Goal: Use online tool/utility: Utilize a website feature to perform a specific function

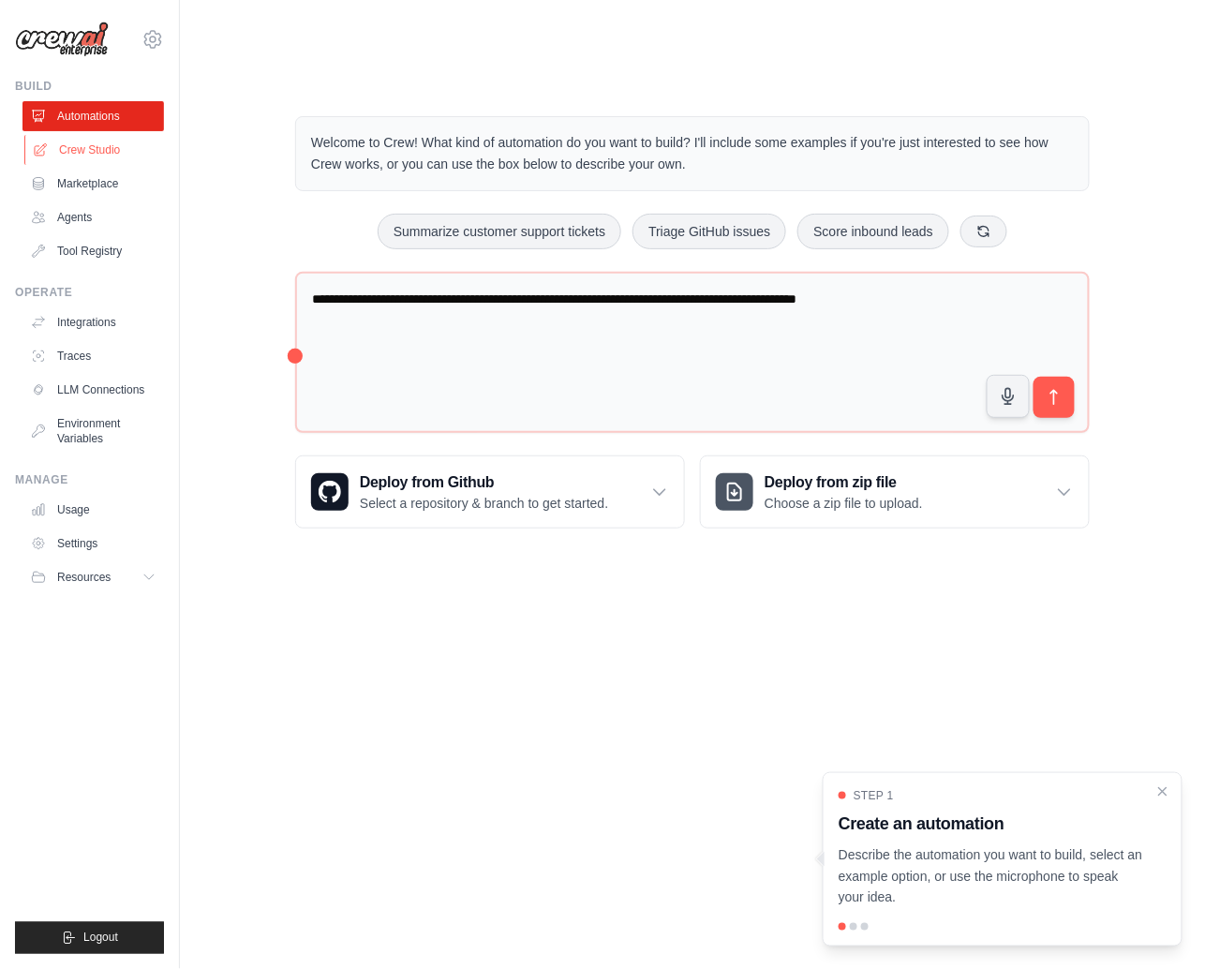
click at [82, 157] on link "Crew Studio" at bounding box center [95, 150] width 142 height 30
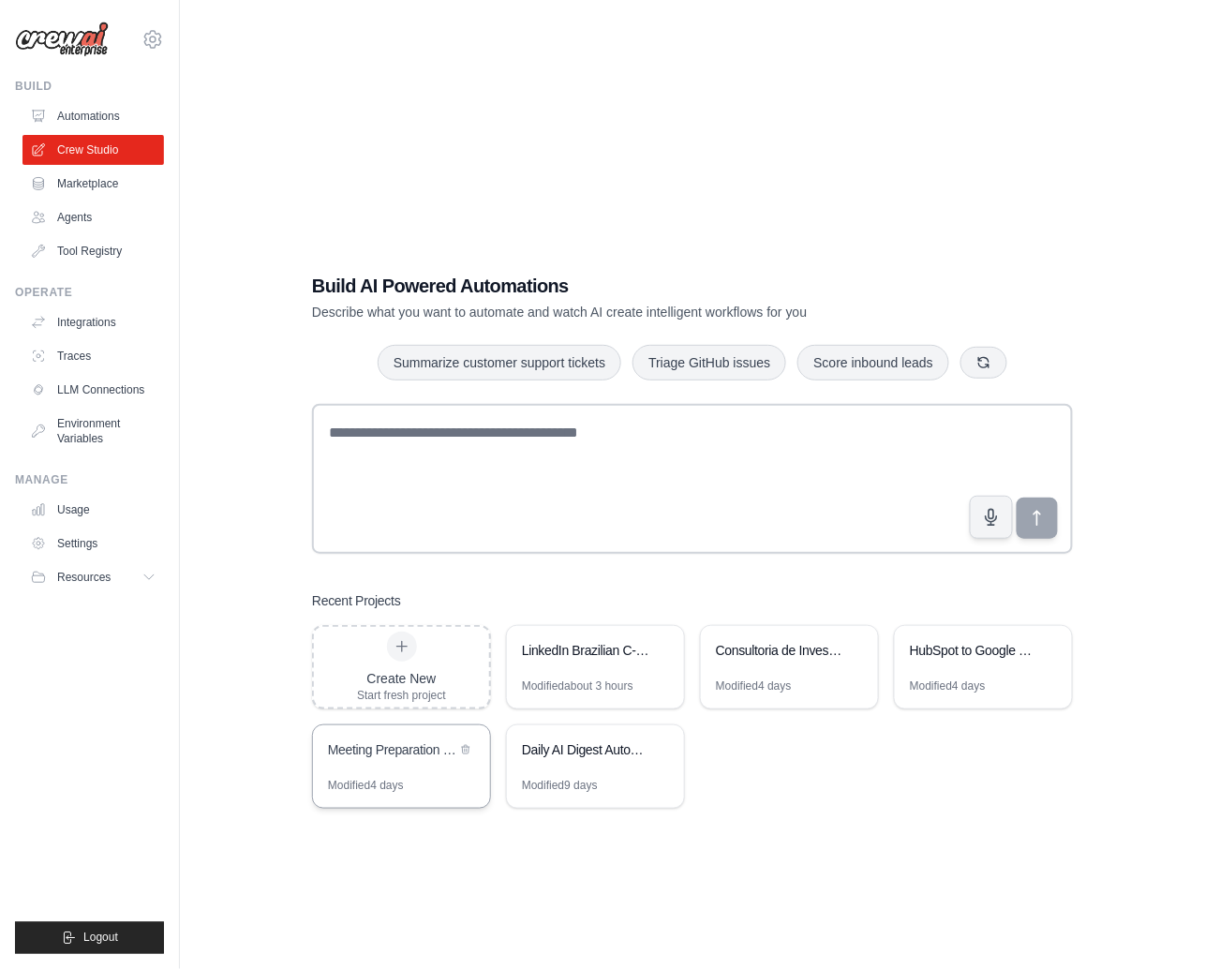
click at [429, 740] on div "Meeting Preparation for Agentic Automation Sales" at bounding box center [392, 749] width 128 height 19
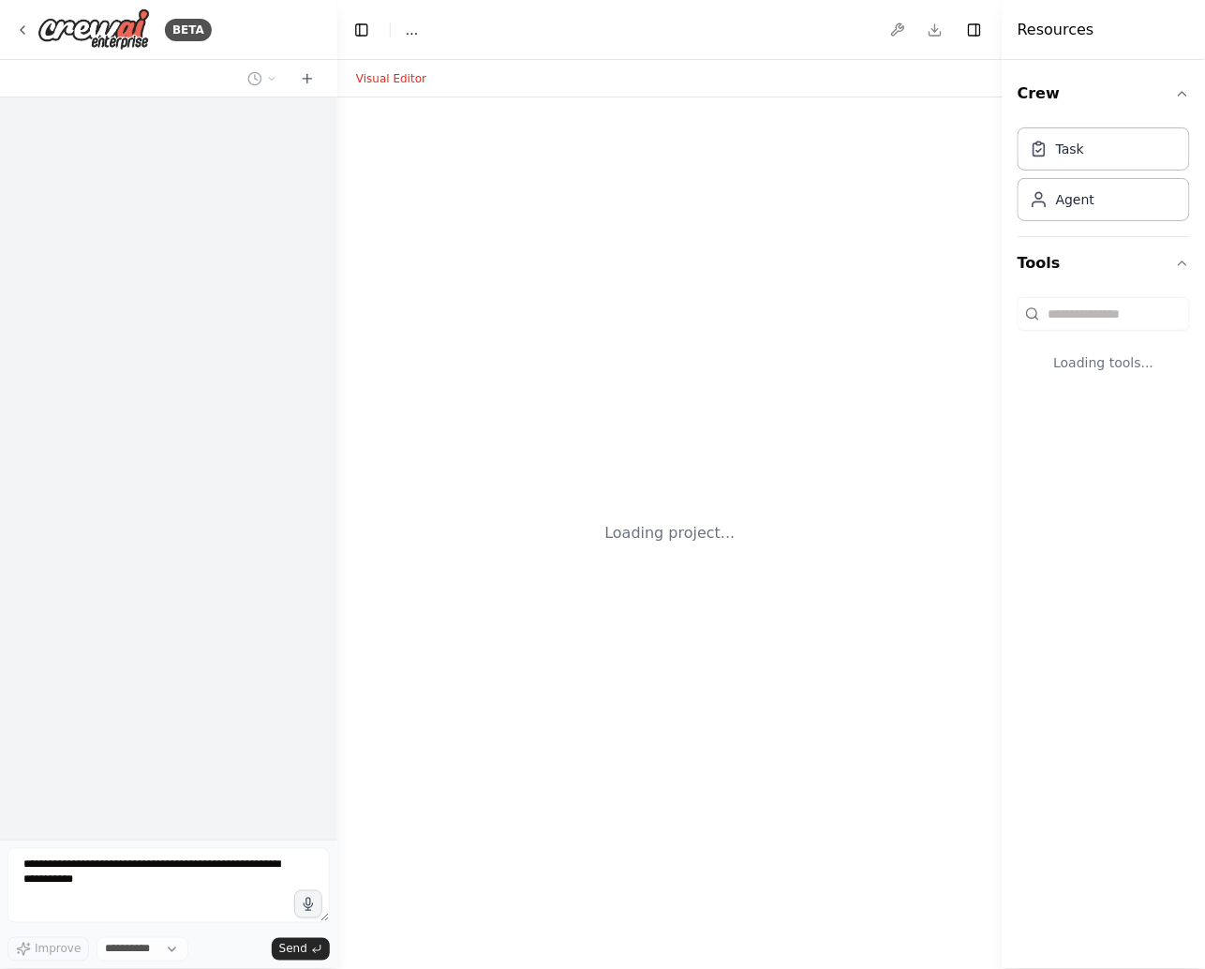
select select "****"
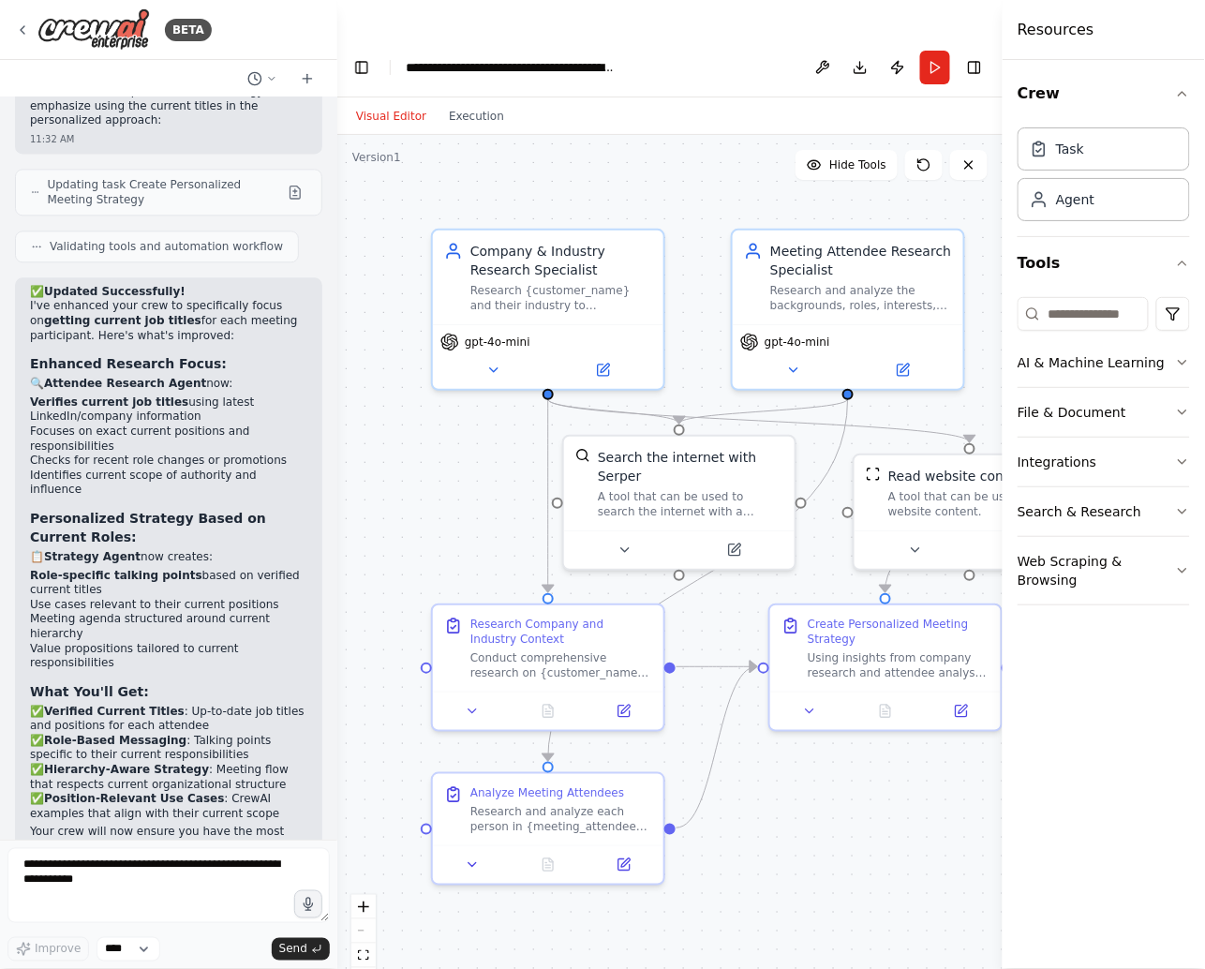
scroll to position [2872, 0]
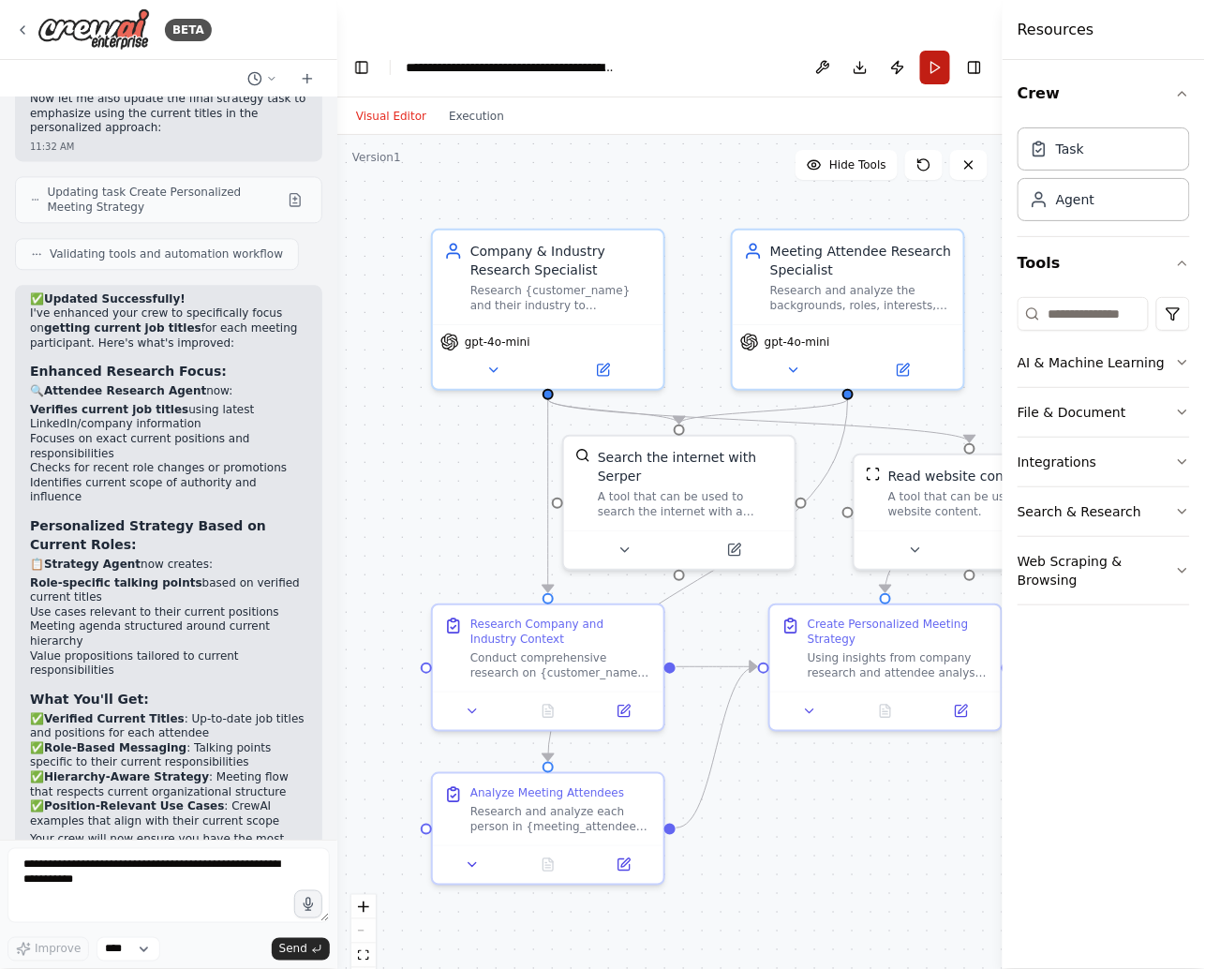
click at [930, 51] on button "Run" at bounding box center [935, 68] width 30 height 34
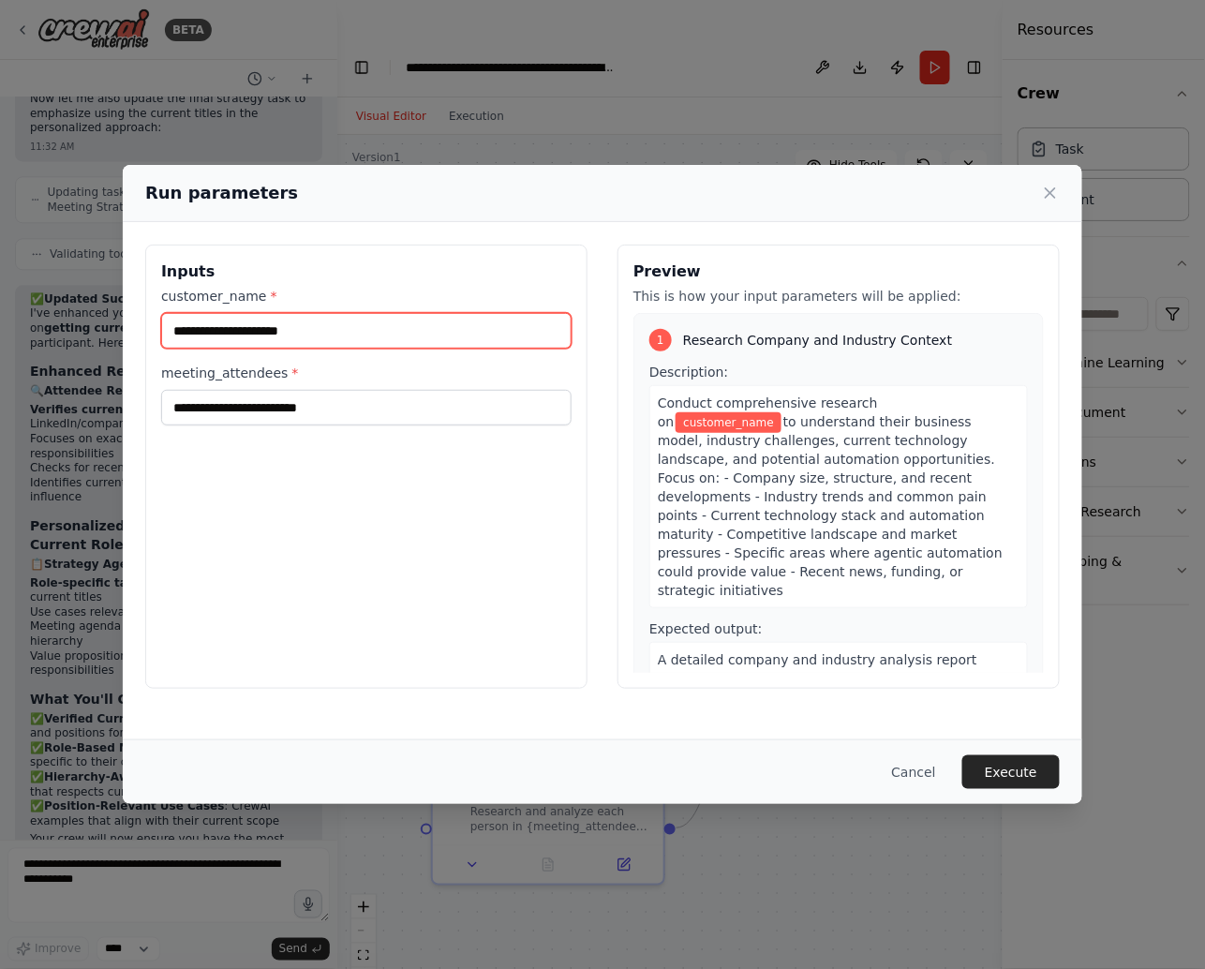
click at [349, 335] on input "customer_name *" at bounding box center [366, 331] width 411 height 36
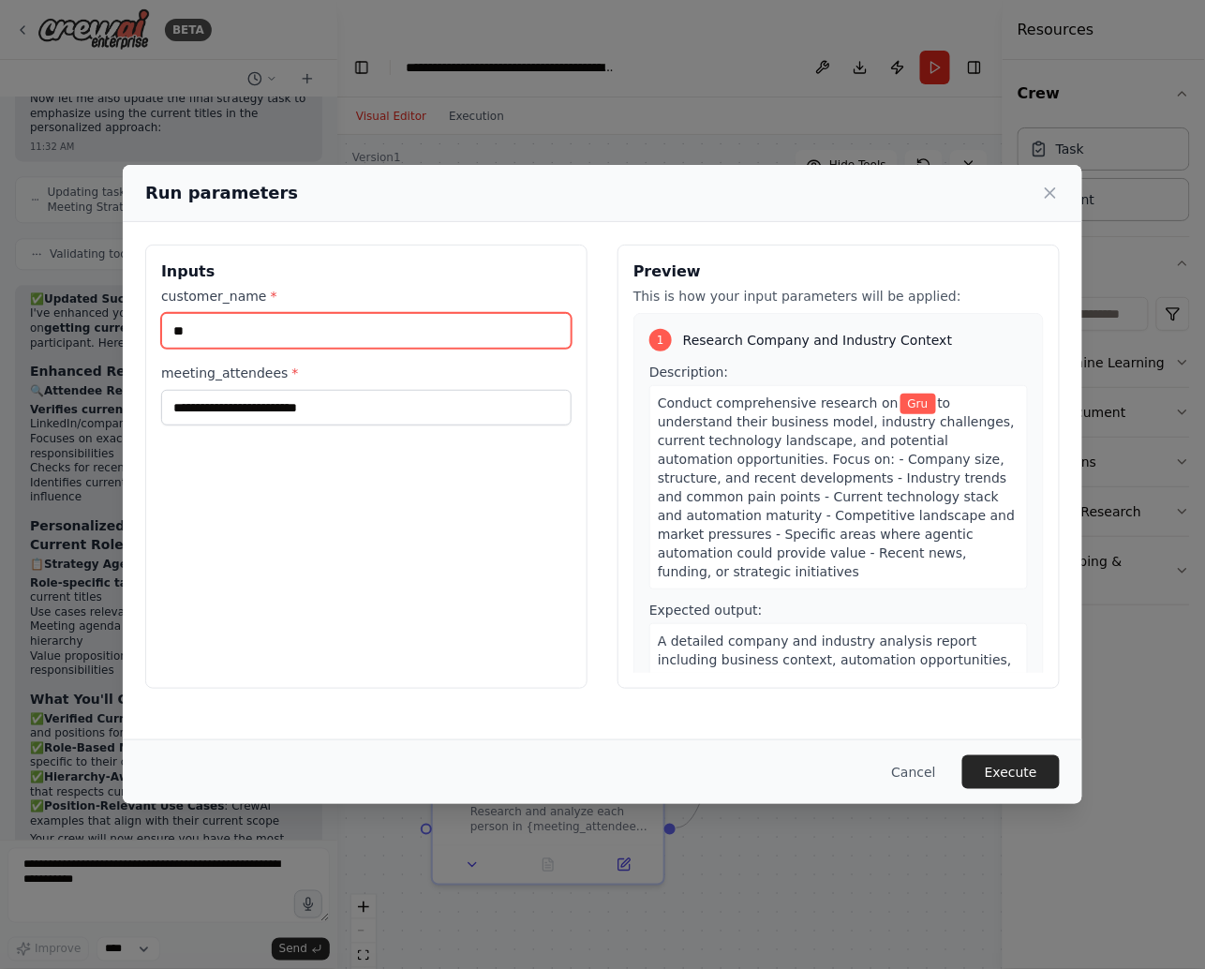
type input "*"
type input "**********"
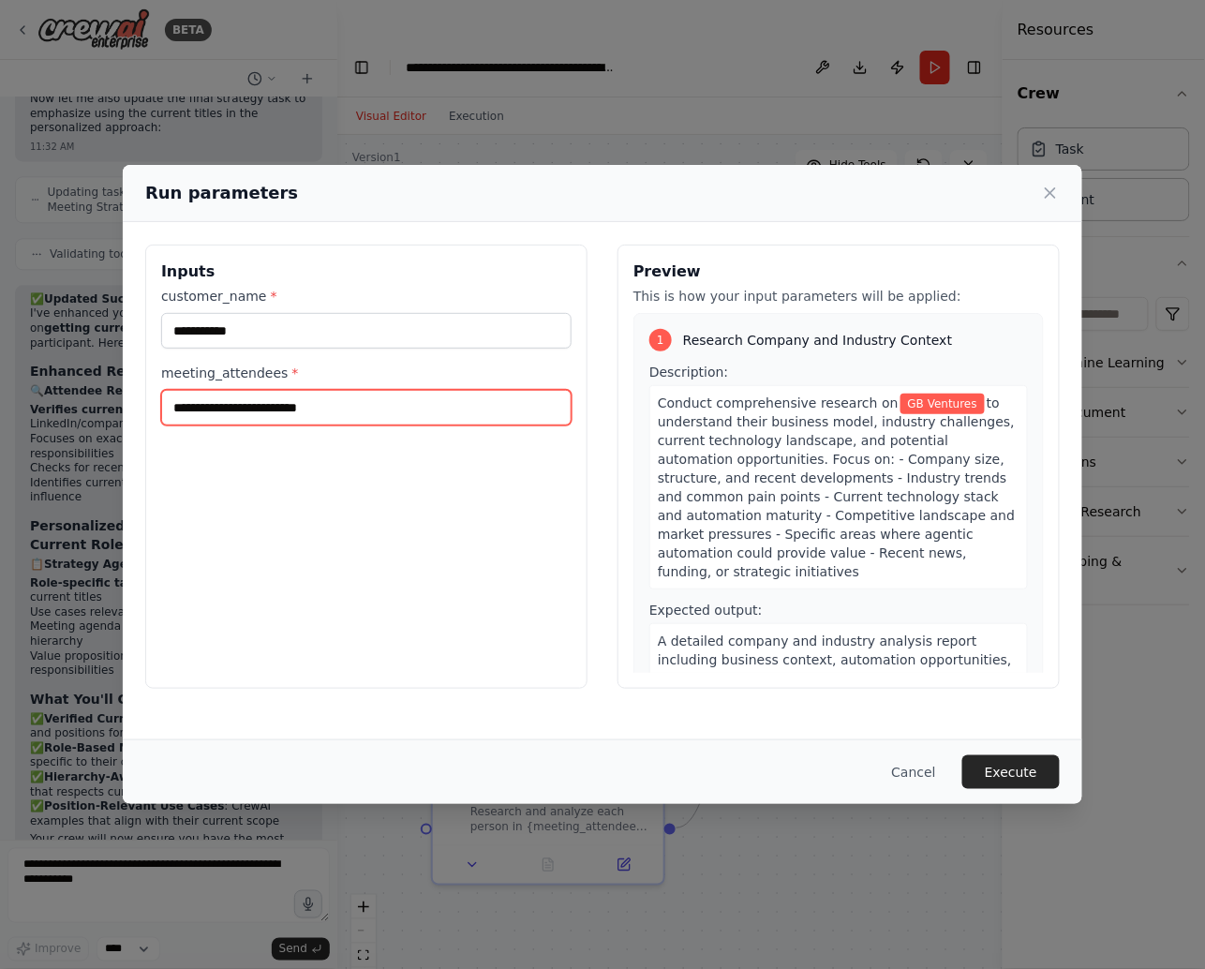
click at [302, 415] on input "meeting_attendees *" at bounding box center [366, 408] width 411 height 36
type input "**********"
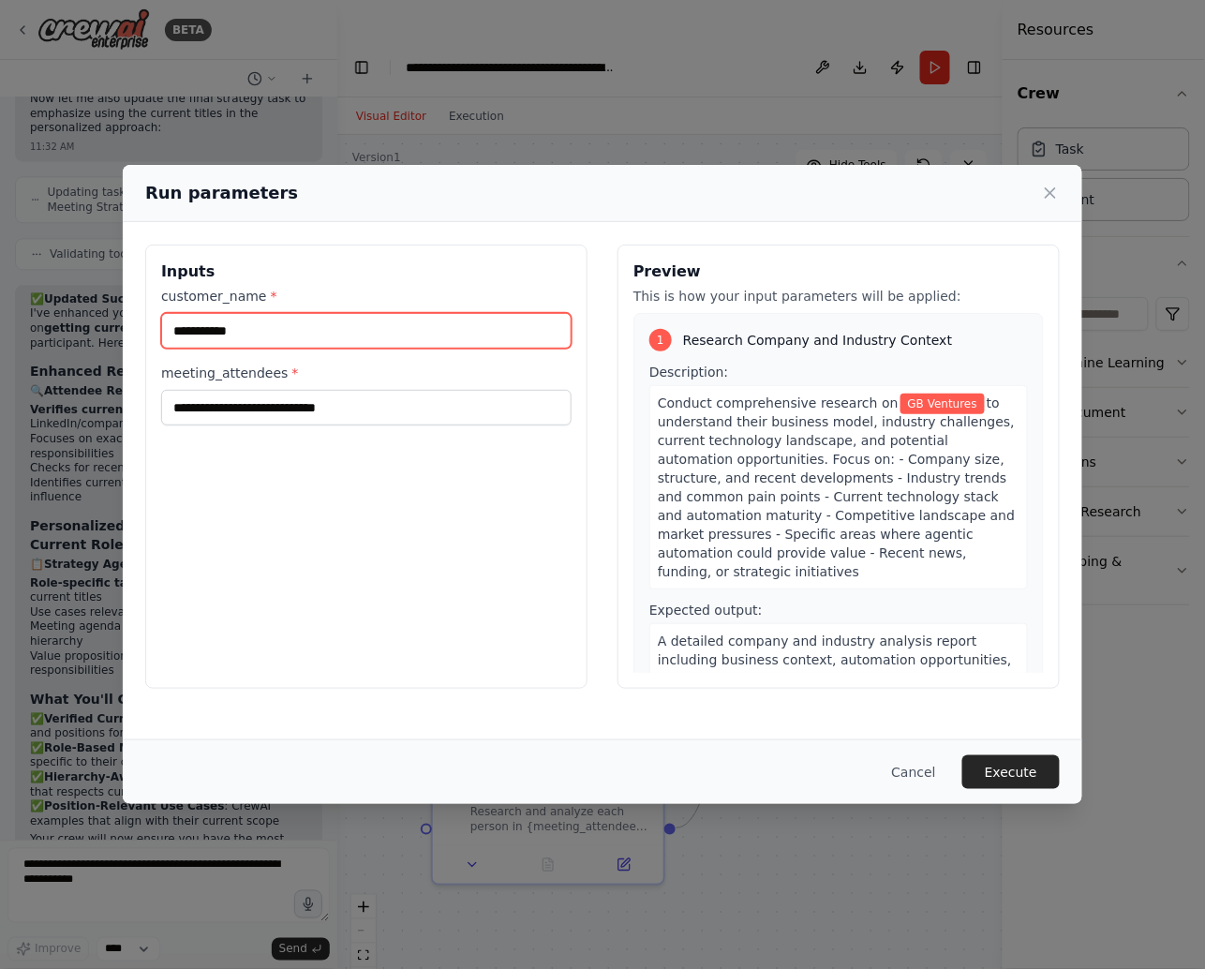
click at [281, 330] on input "**********" at bounding box center [366, 331] width 411 height 36
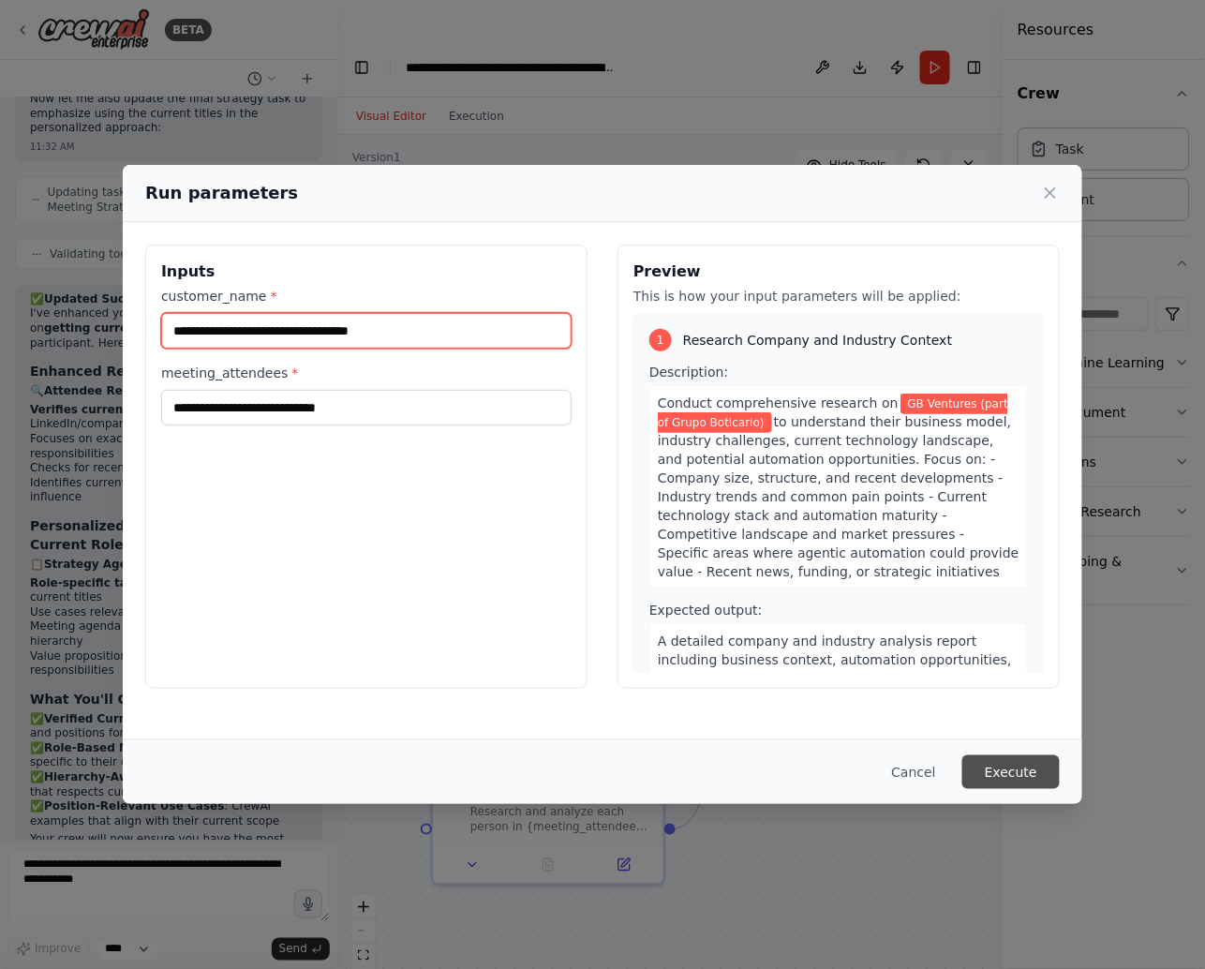
type input "**********"
click at [1002, 769] on button "Execute" at bounding box center [1011, 772] width 97 height 34
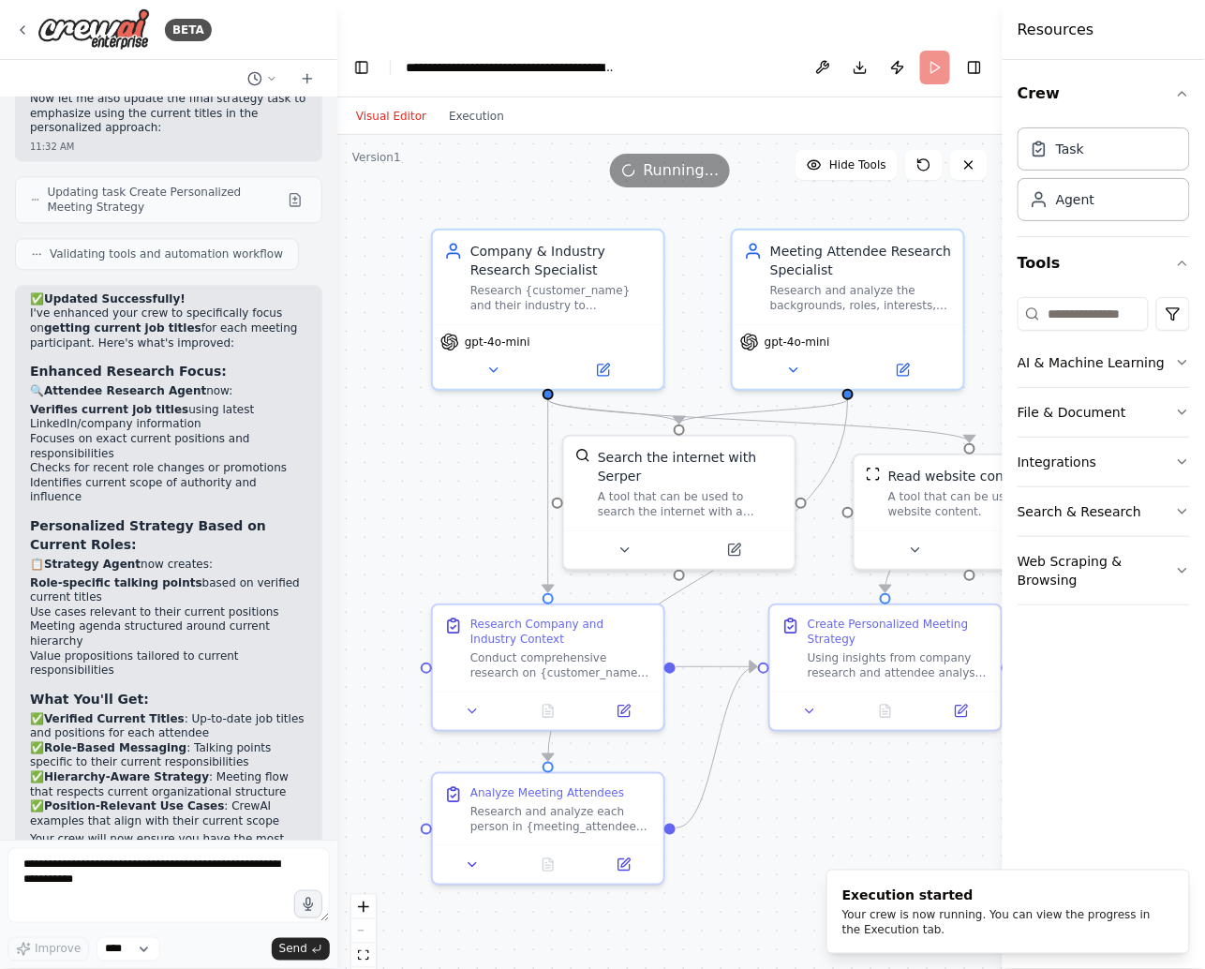
click at [456, 453] on div ".deletable-edge-delete-btn { width: 20px; height: 20px; border: 0px solid #ffff…" at bounding box center [669, 571] width 665 height 872
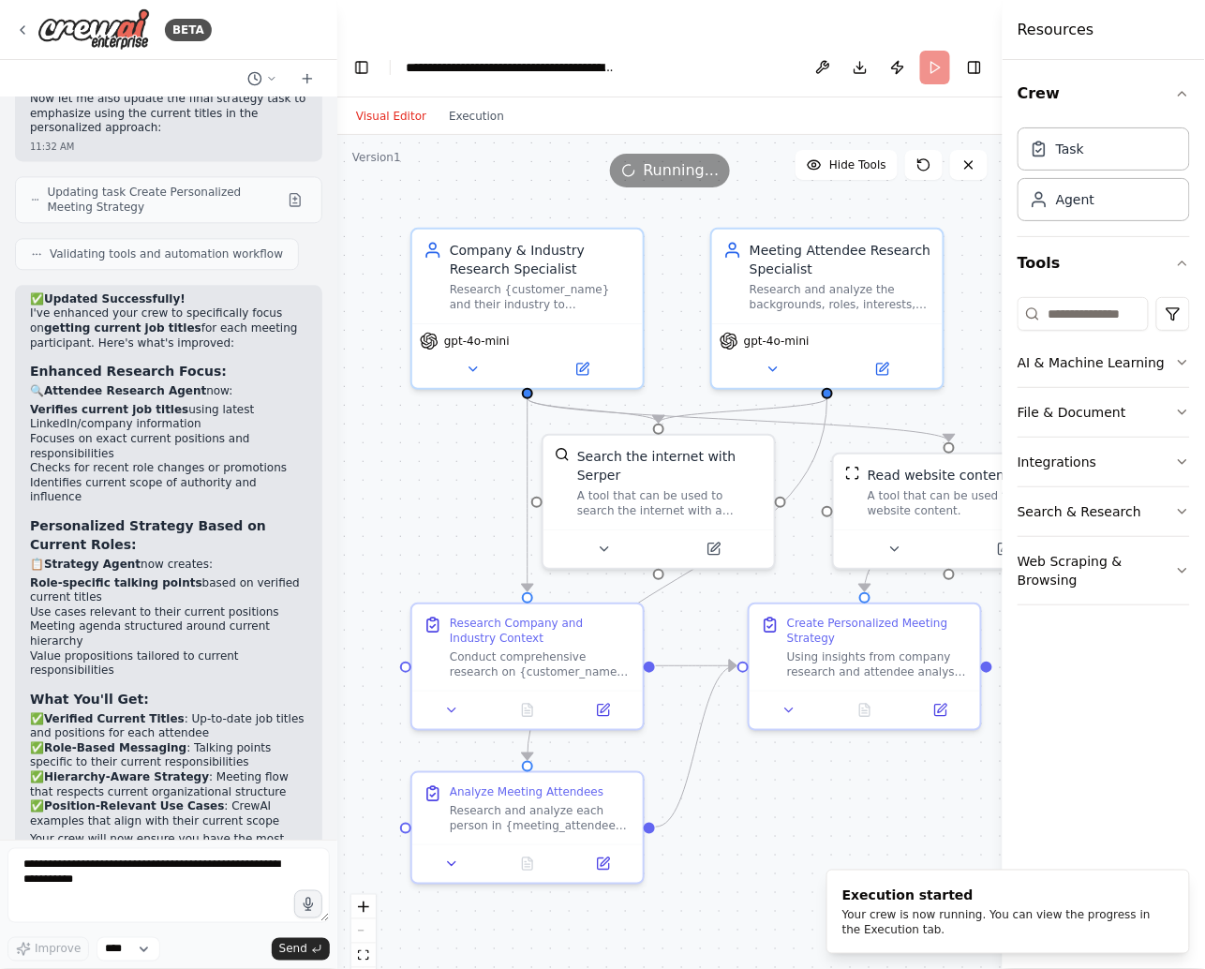
drag, startPoint x: 456, startPoint y: 453, endPoint x: 434, endPoint y: 452, distance: 21.6
click at [434, 452] on div ".deletable-edge-delete-btn { width: 20px; height: 20px; border: 0px solid #ffff…" at bounding box center [669, 571] width 665 height 872
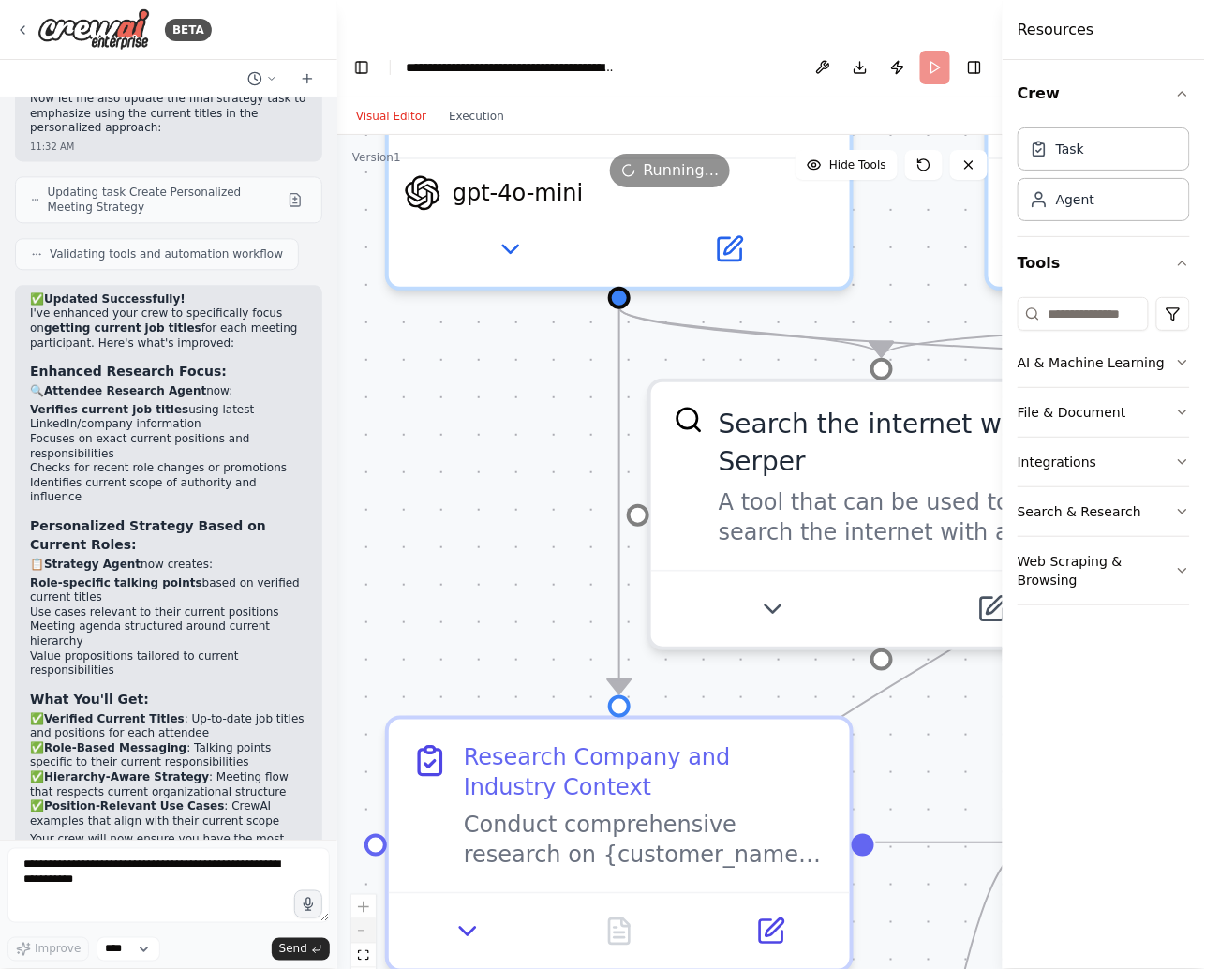
click at [366, 919] on button "zoom out" at bounding box center [363, 931] width 24 height 24
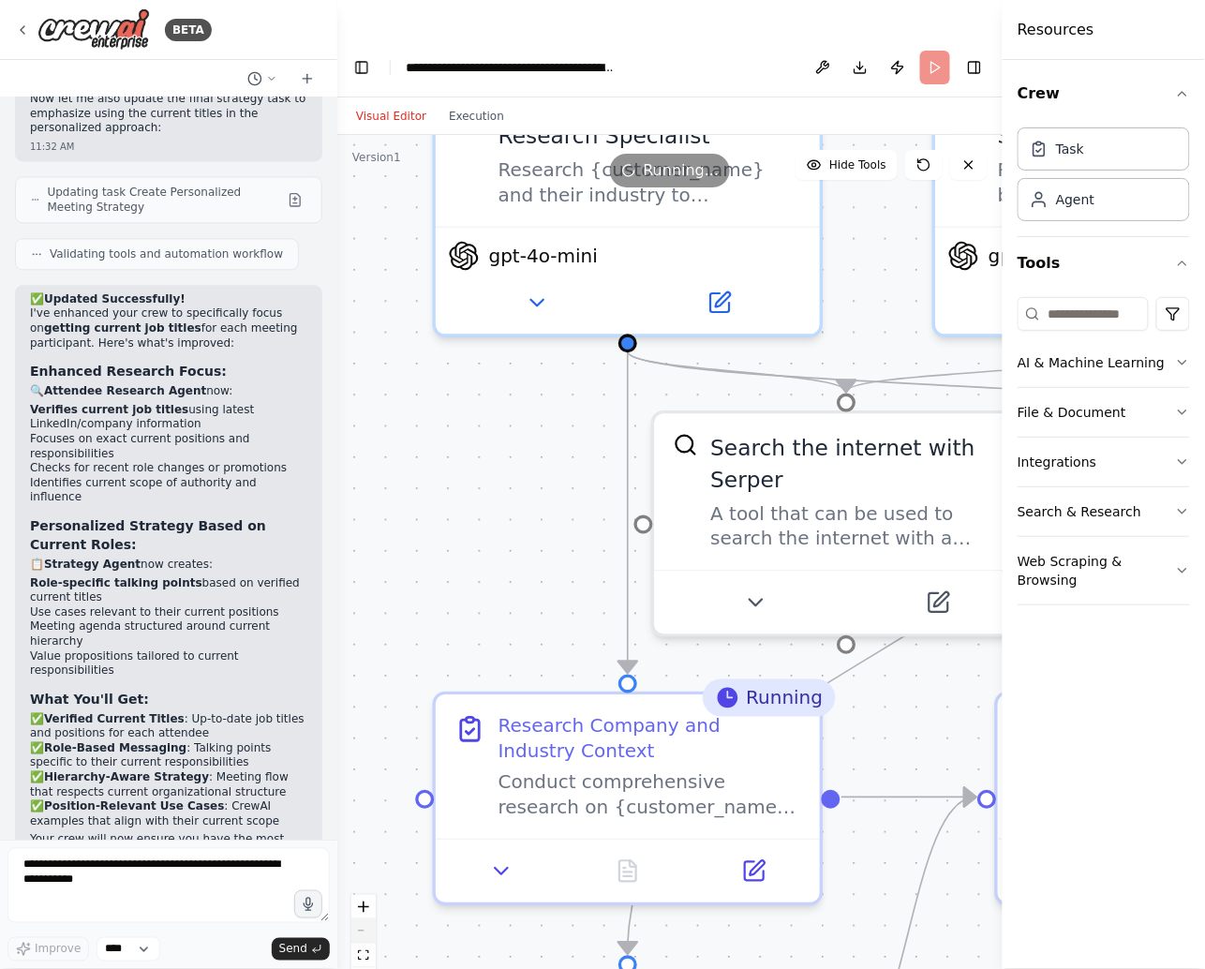
click at [366, 919] on button "zoom out" at bounding box center [363, 931] width 24 height 24
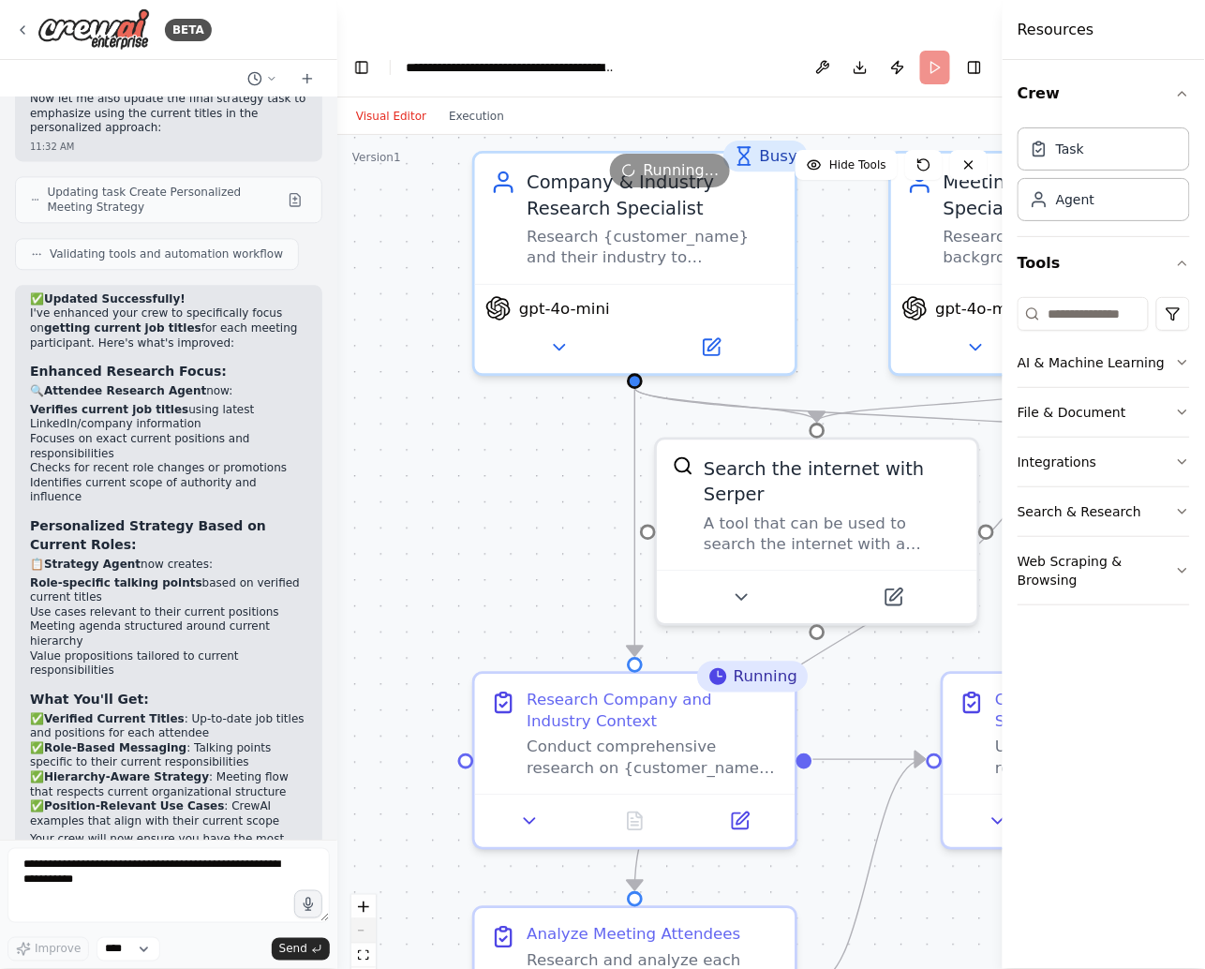
click at [366, 919] on button "zoom out" at bounding box center [363, 931] width 24 height 24
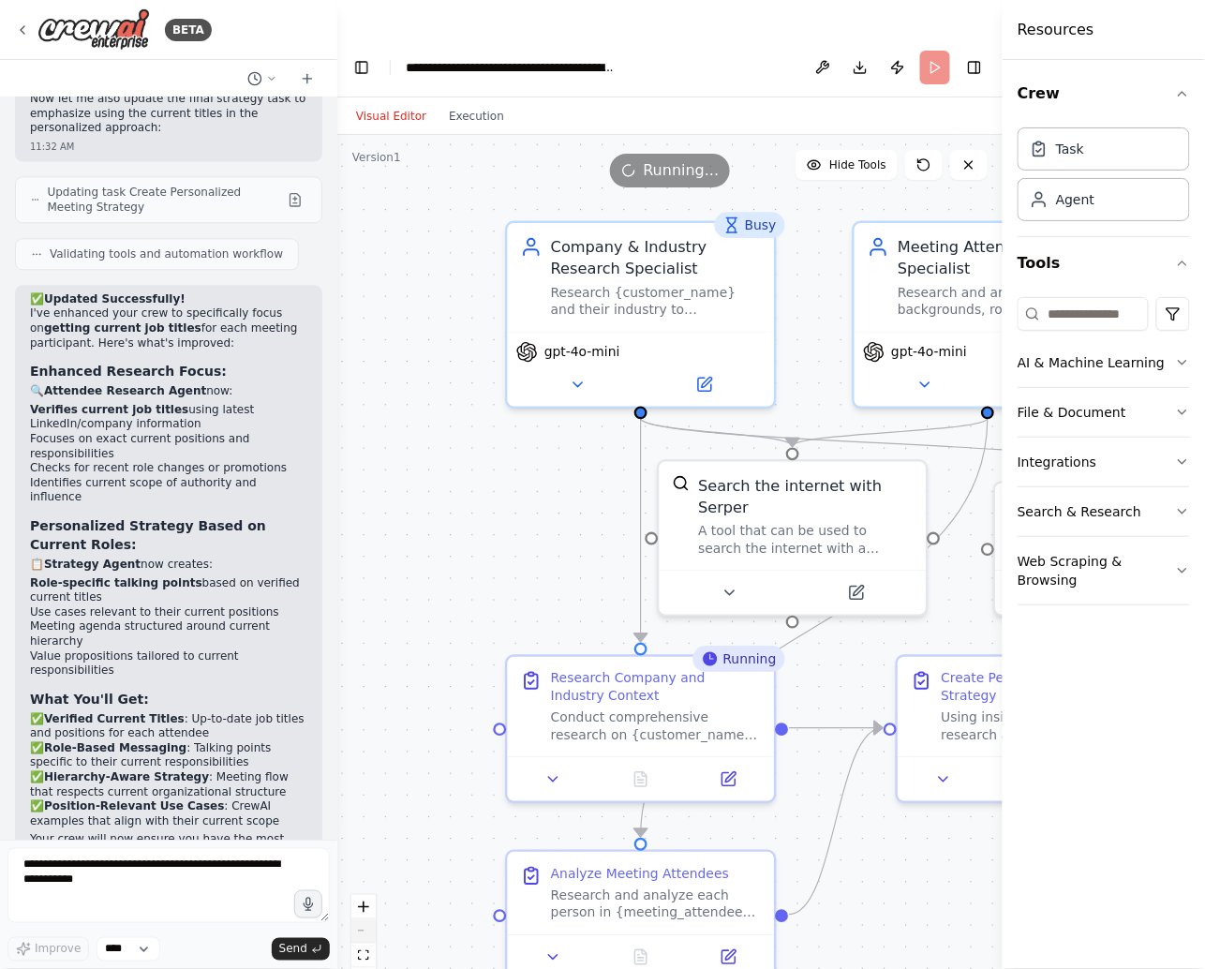
click at [366, 919] on button "zoom out" at bounding box center [363, 931] width 24 height 24
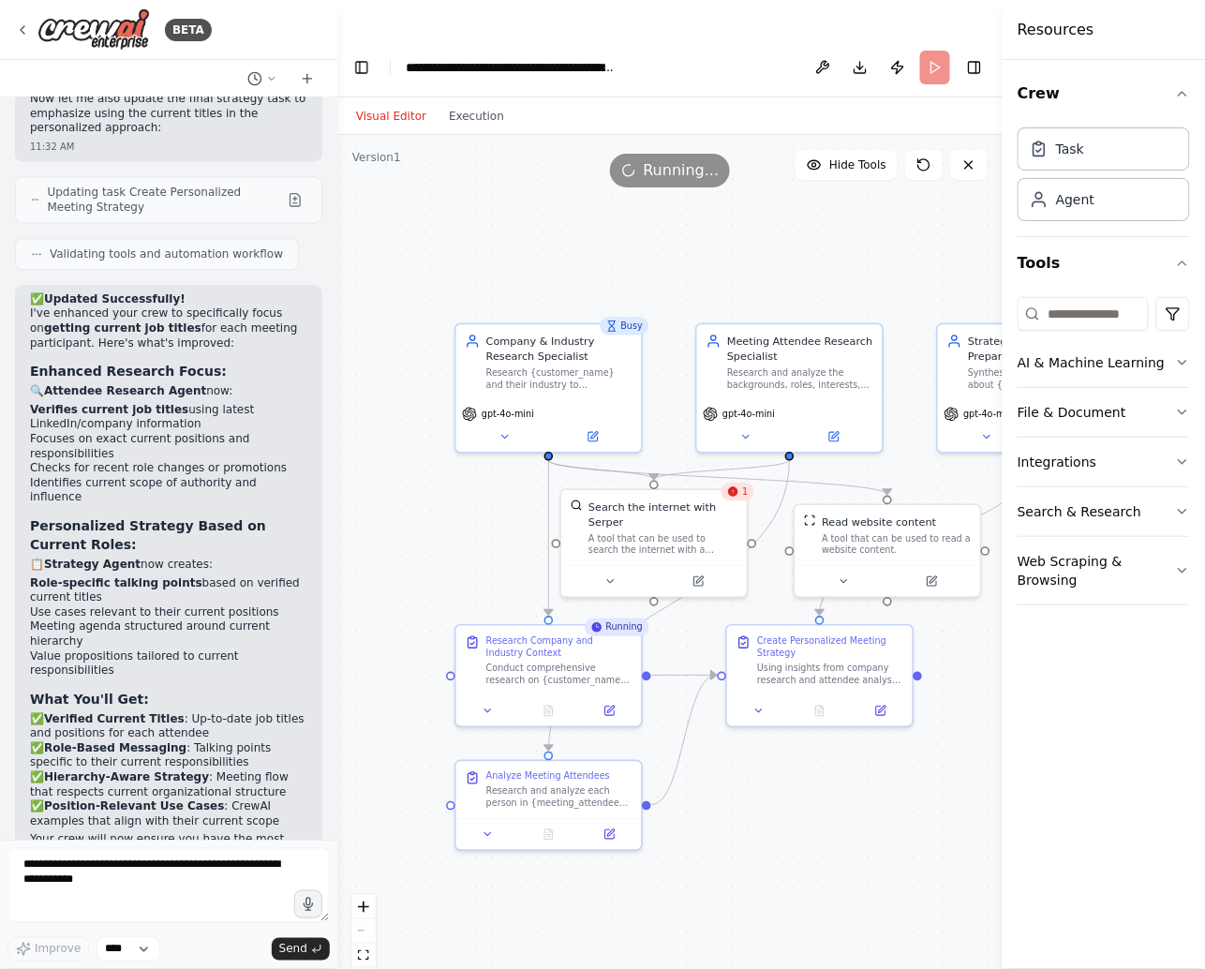
drag, startPoint x: 481, startPoint y: 612, endPoint x: 380, endPoint y: 607, distance: 101.3
click at [380, 607] on div ".deletable-edge-delete-btn { width: 20px; height: 20px; border: 0px solid #ffff…" at bounding box center [669, 571] width 665 height 872
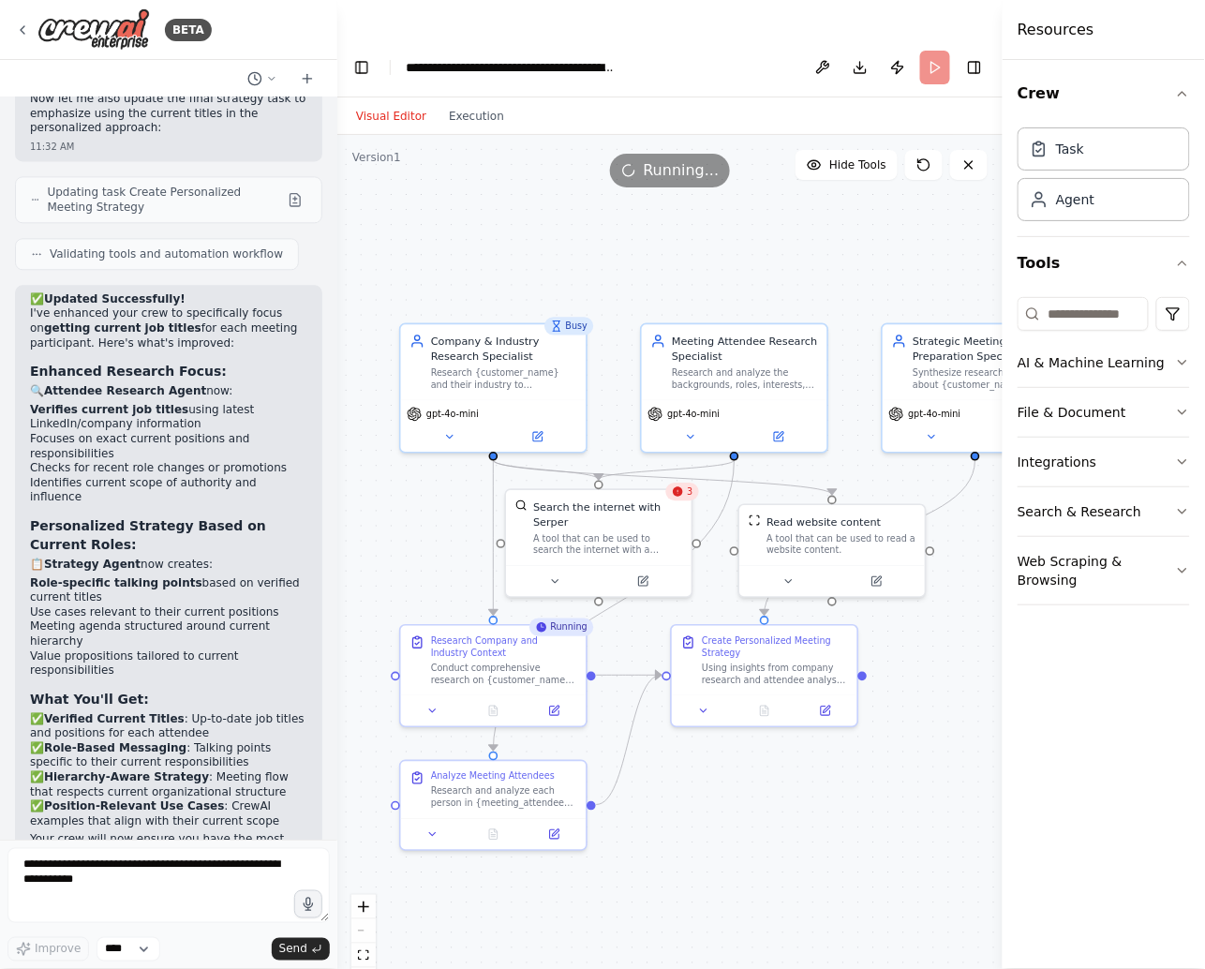
drag, startPoint x: 401, startPoint y: 551, endPoint x: 352, endPoint y: 551, distance: 48.7
click at [352, 551] on div ".deletable-edge-delete-btn { width: 20px; height: 20px; border: 0px solid #ffff…" at bounding box center [669, 571] width 665 height 872
click at [364, 950] on icon "fit view" at bounding box center [363, 955] width 11 height 10
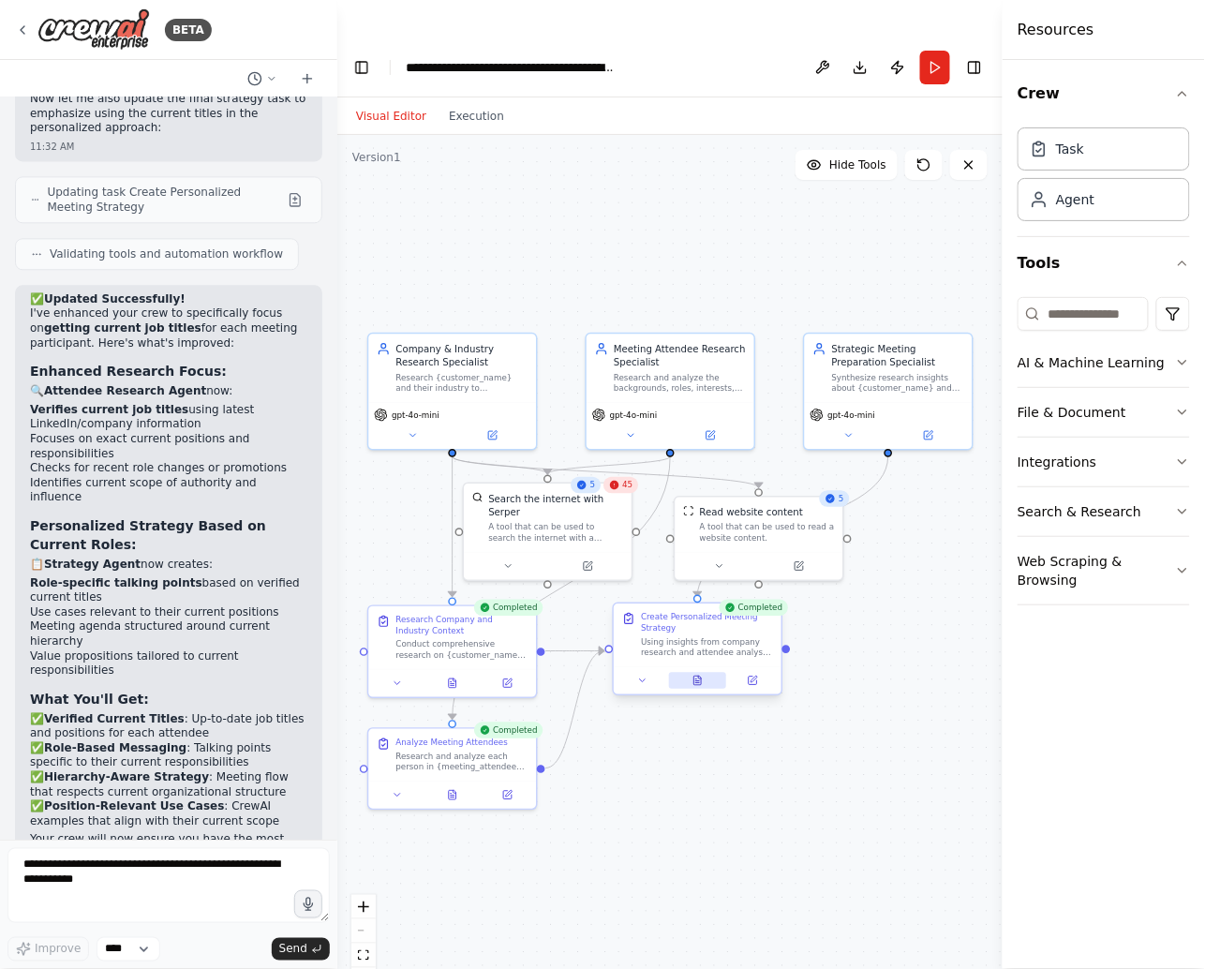
click at [704, 673] on button at bounding box center [698, 681] width 58 height 16
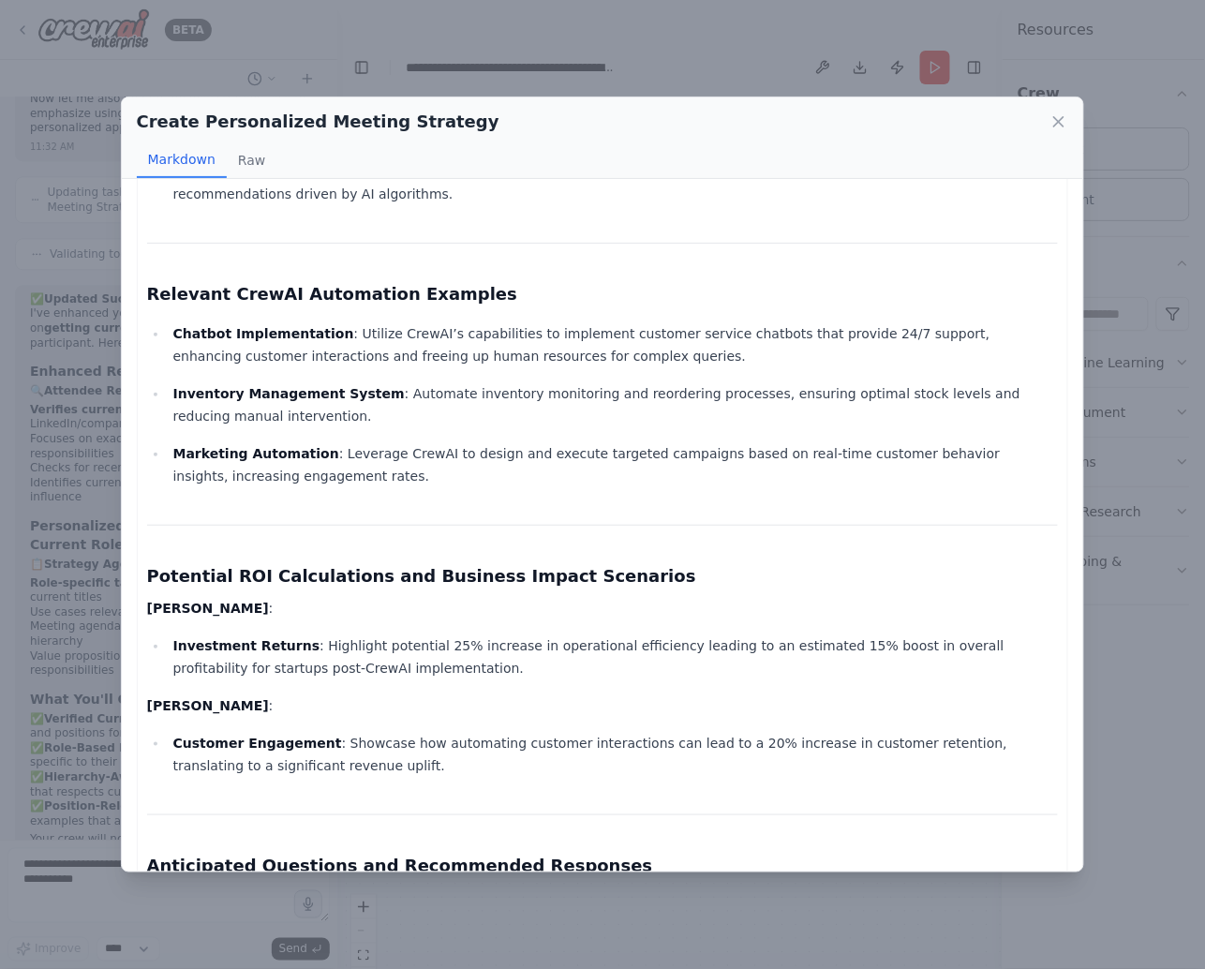
scroll to position [1748, 0]
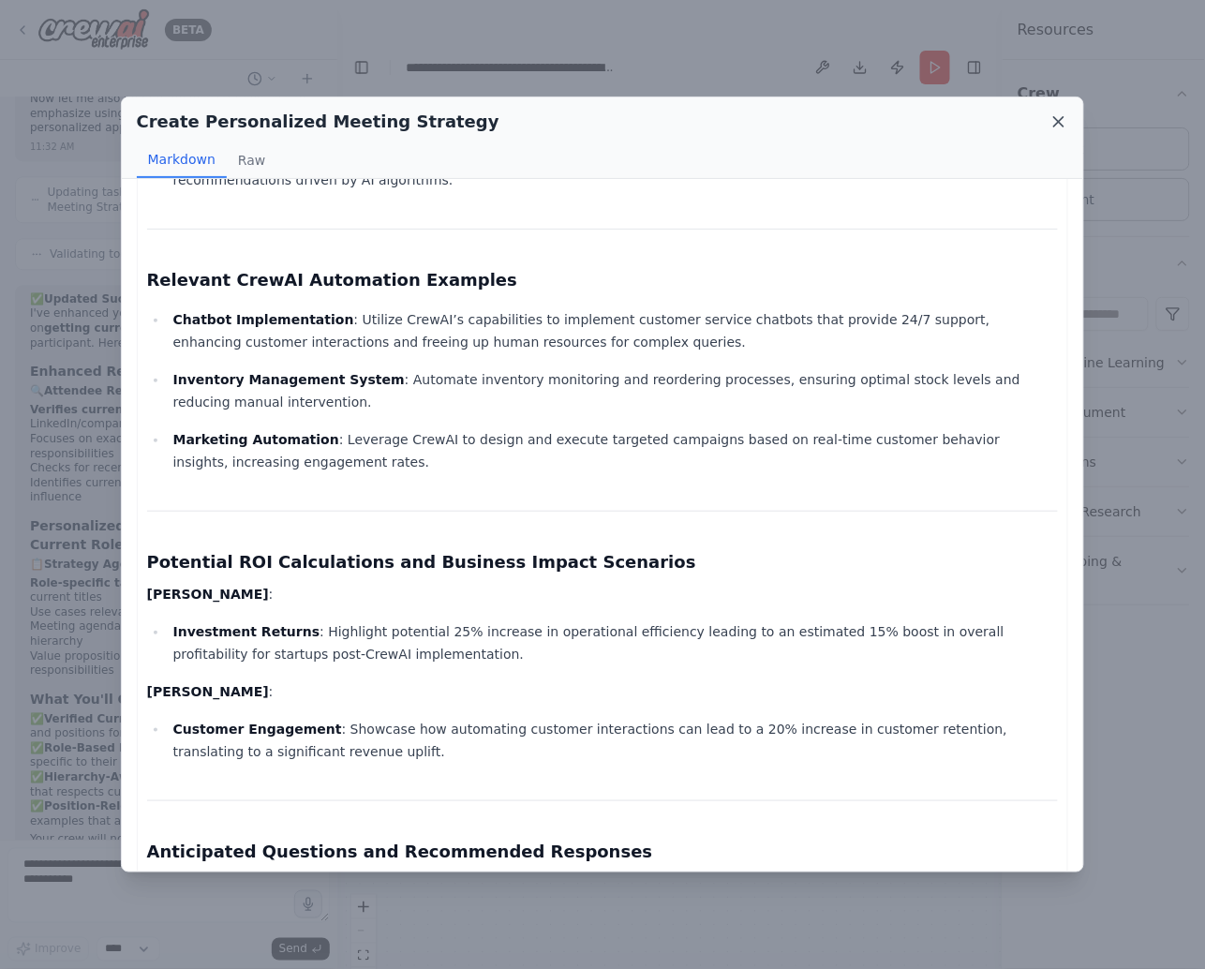
click at [1057, 120] on icon at bounding box center [1058, 121] width 9 height 9
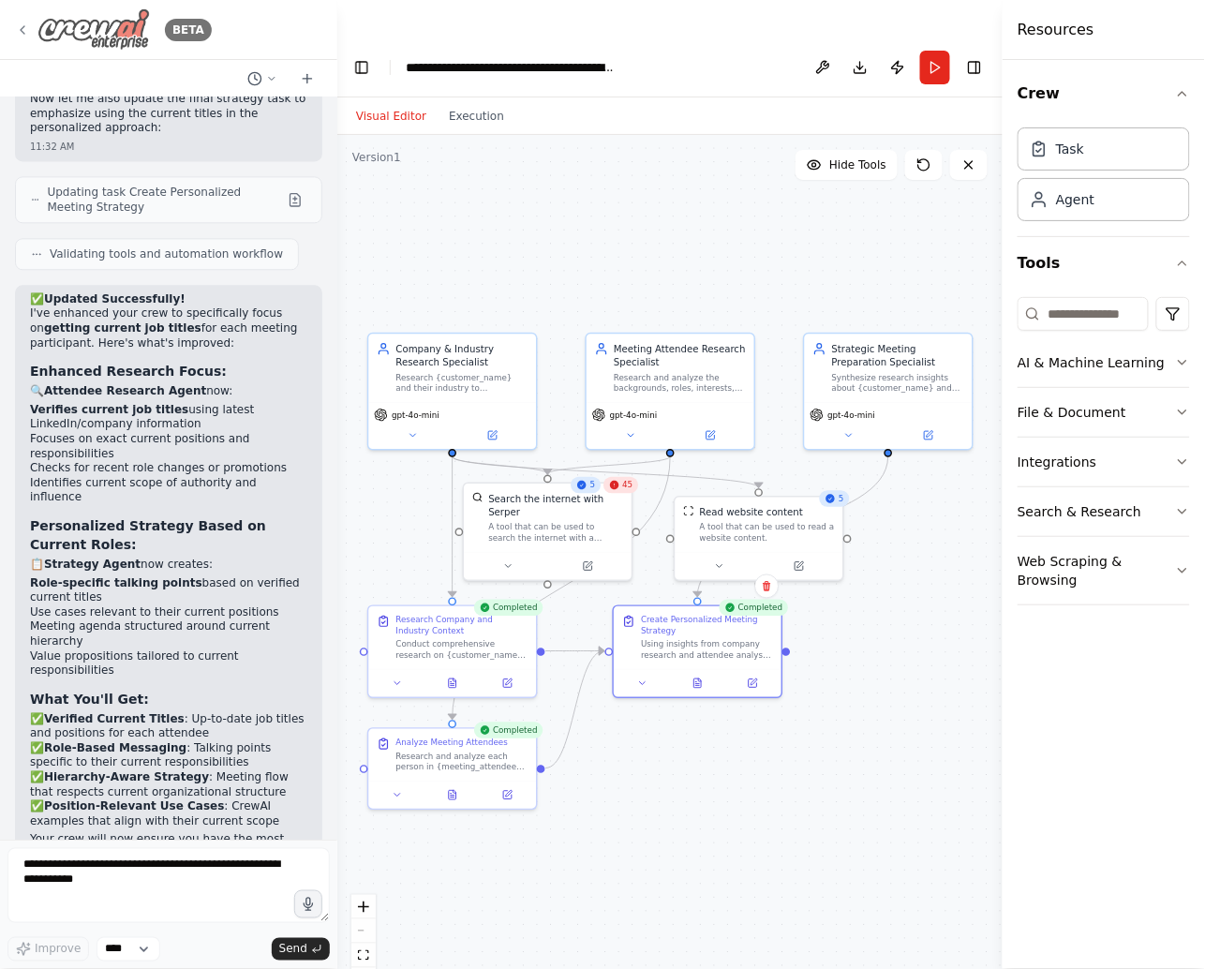
click at [29, 35] on icon at bounding box center [22, 29] width 15 height 15
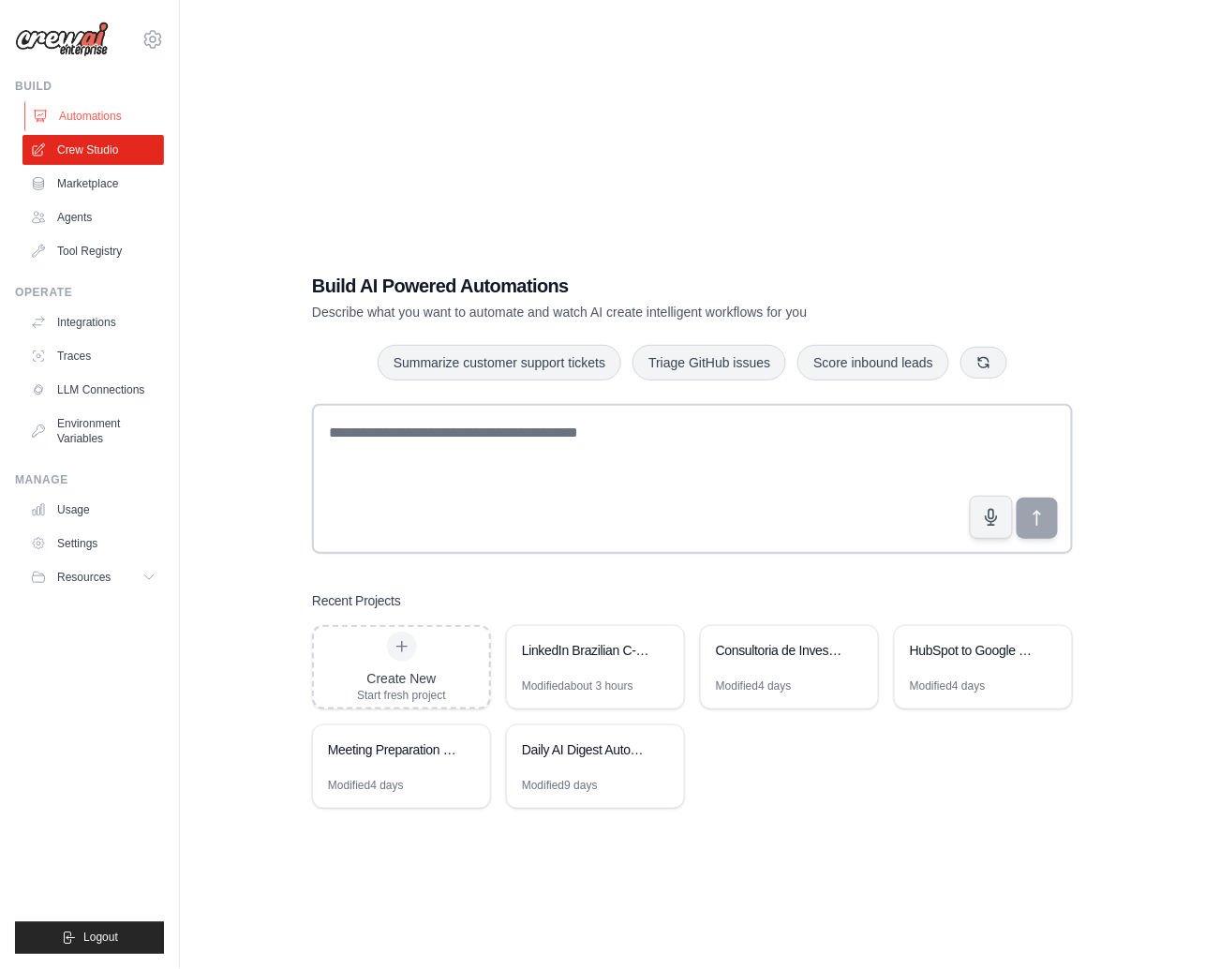
click at [81, 121] on link "Automations" at bounding box center [95, 116] width 142 height 30
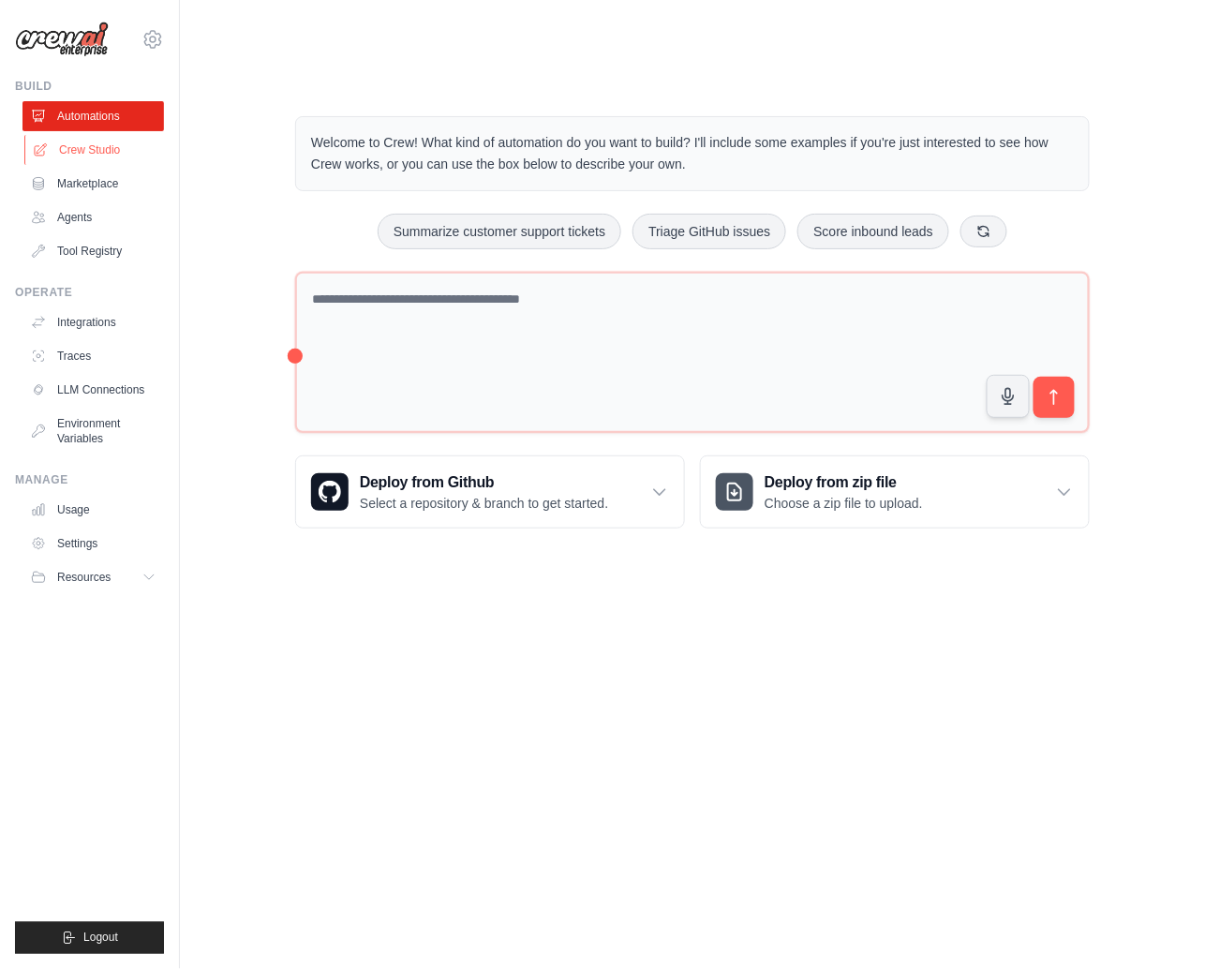
click at [85, 153] on link "Crew Studio" at bounding box center [95, 150] width 142 height 30
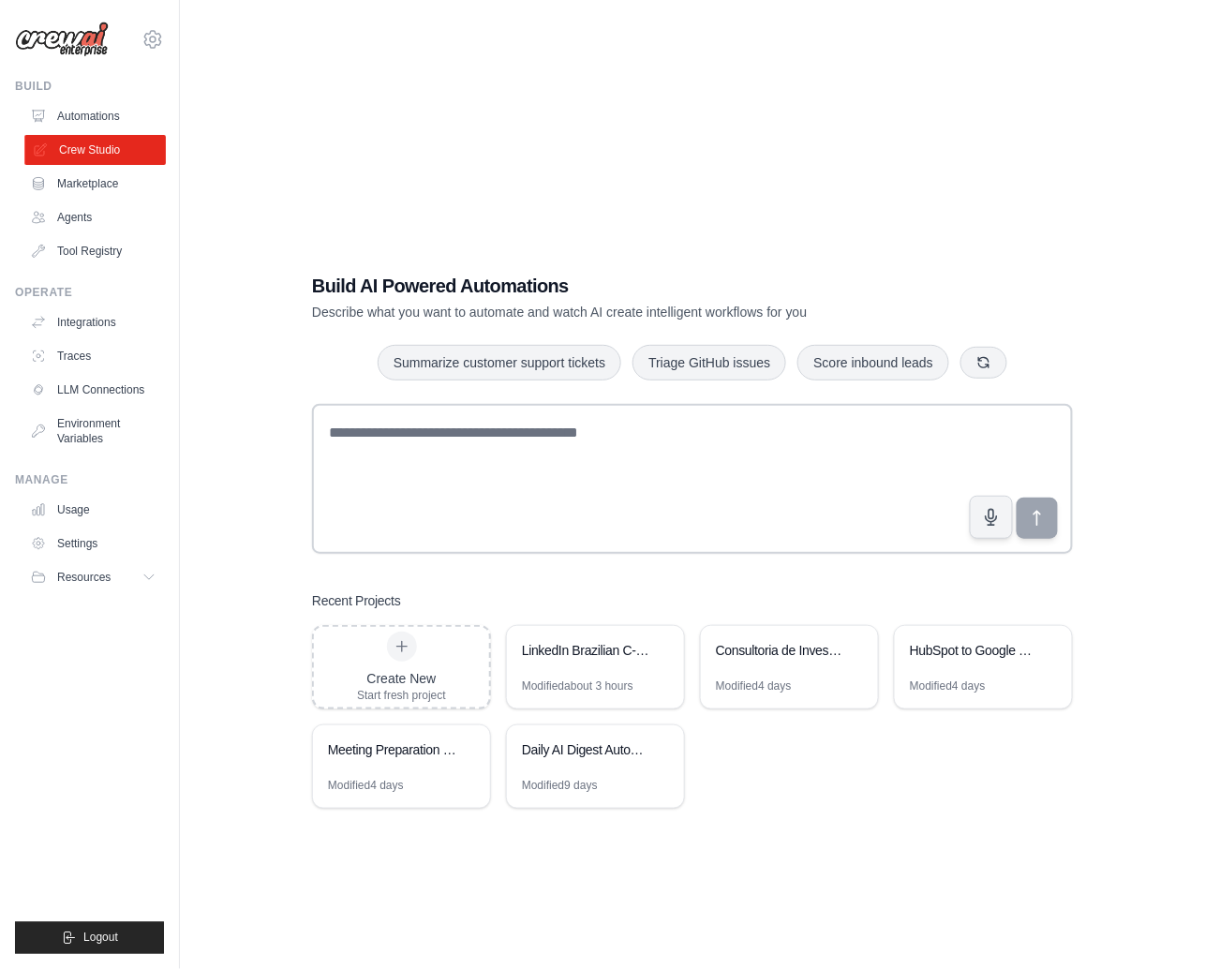
click at [69, 152] on link "Crew Studio" at bounding box center [95, 150] width 142 height 30
click at [455, 740] on div "Meeting Preparation for Agentic Automation Sales" at bounding box center [392, 749] width 128 height 19
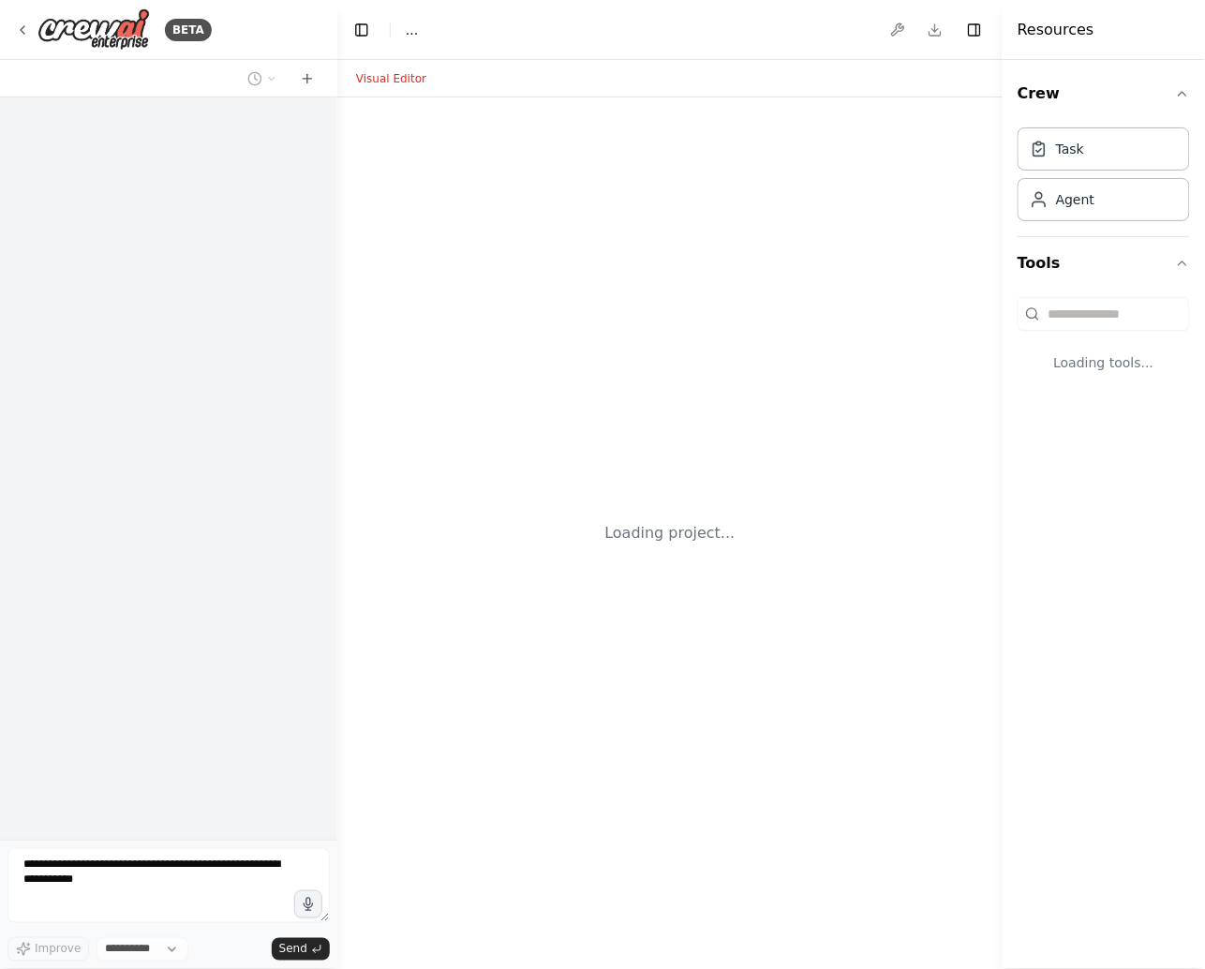
select select "****"
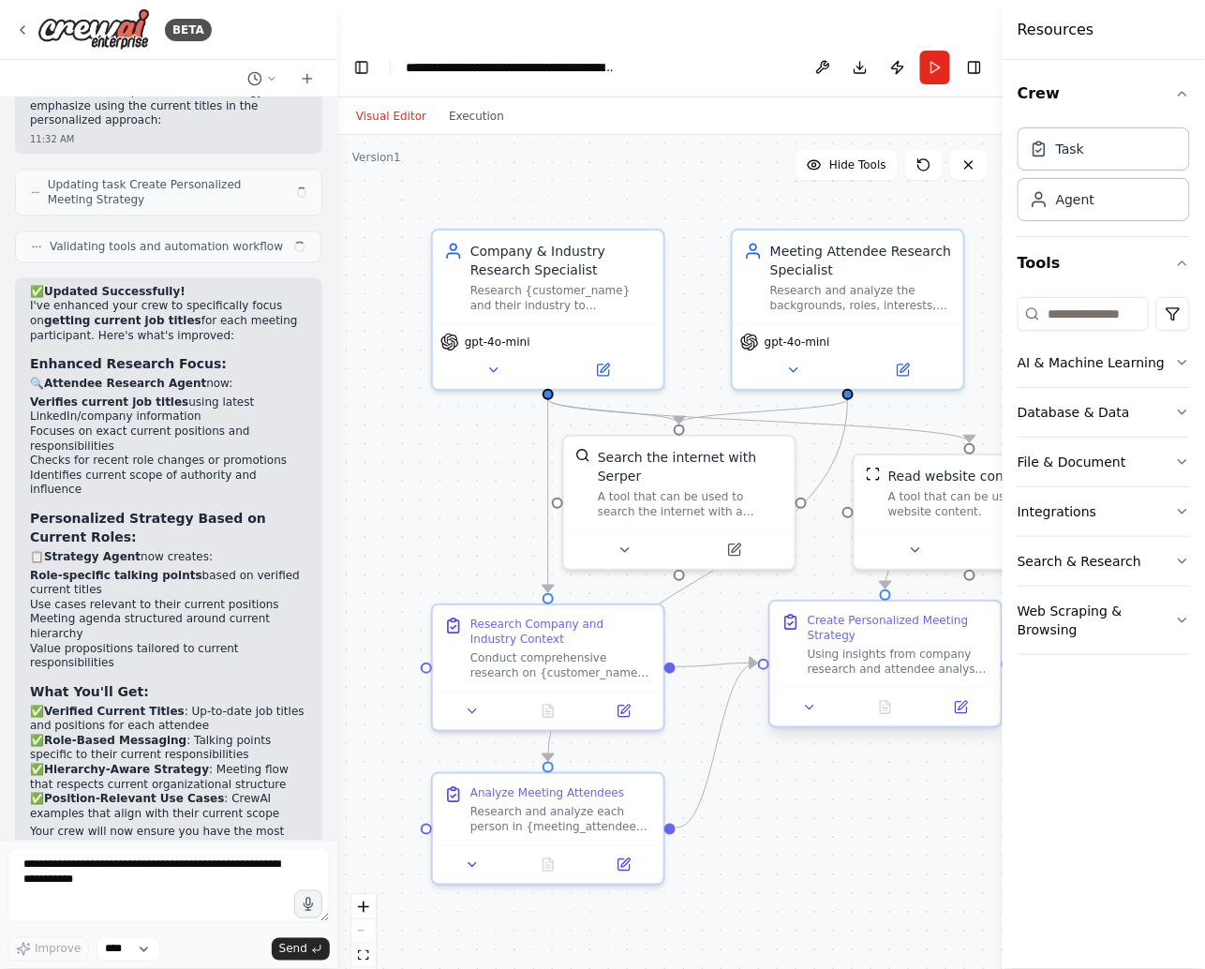
scroll to position [2872, 0]
